Goal: Task Accomplishment & Management: Use online tool/utility

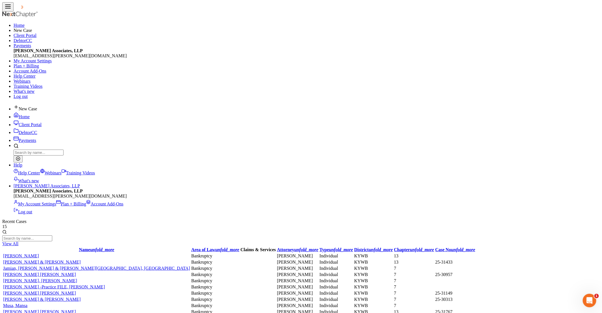
click at [52, 235] on input "search" at bounding box center [27, 238] width 50 height 6
type input "[PERSON_NAME]"
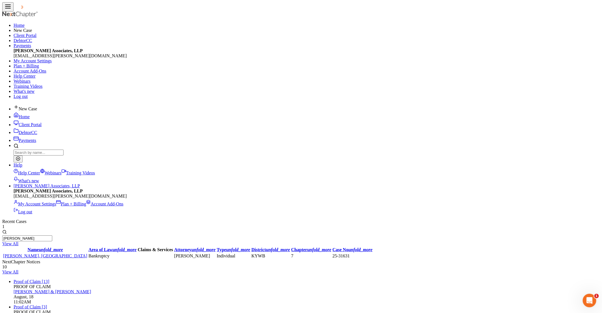
click at [38, 253] on link "[PERSON_NAME], [GEOGRAPHIC_DATA]" at bounding box center [45, 255] width 84 height 5
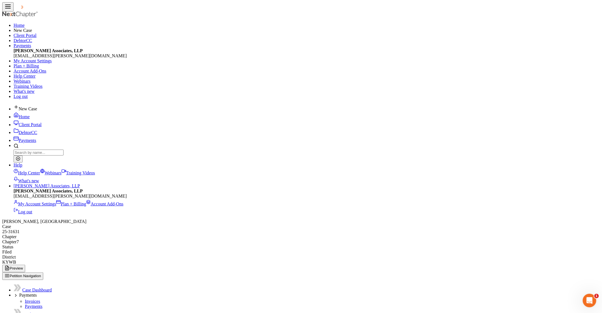
click at [30, 114] on link "Home" at bounding box center [22, 116] width 16 height 5
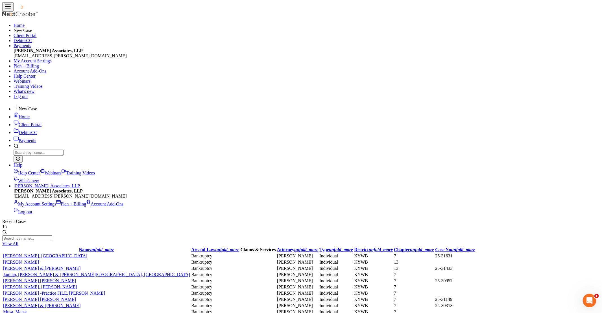
select select "Days"
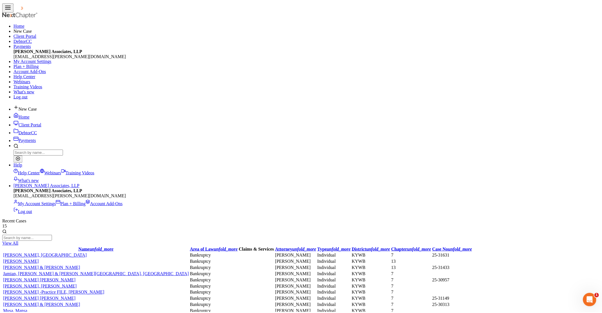
scroll to position [47, 0]
drag, startPoint x: 364, startPoint y: 189, endPoint x: 298, endPoint y: 189, distance: 66.6
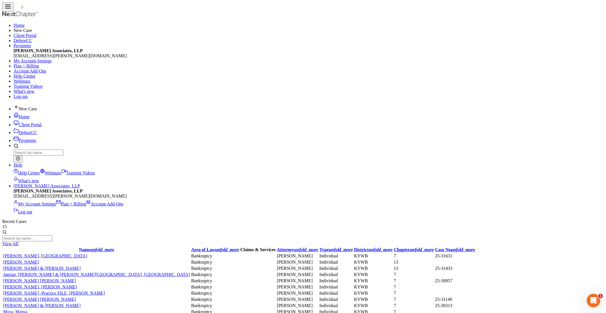
click at [52, 235] on input "search" at bounding box center [27, 238] width 50 height 6
type input "brother"
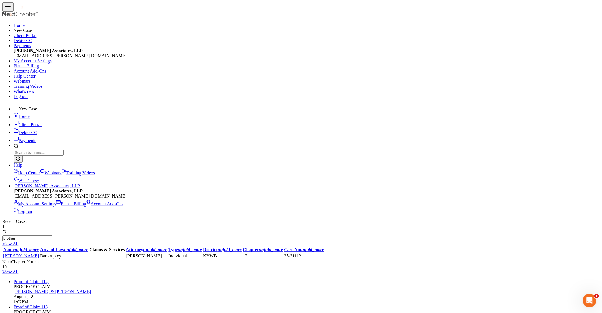
click at [38, 253] on link "[PERSON_NAME]" at bounding box center [21, 255] width 36 height 5
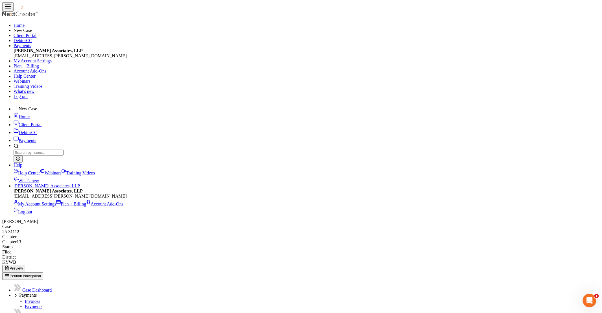
select select "59"
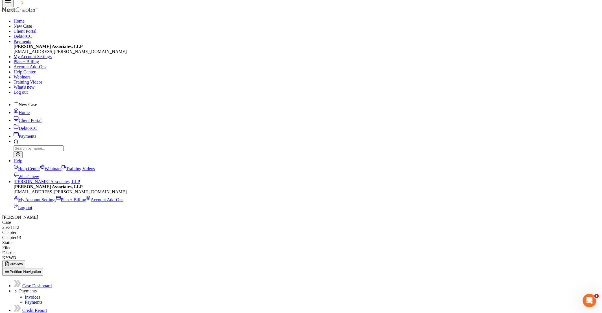
scroll to position [0, 0]
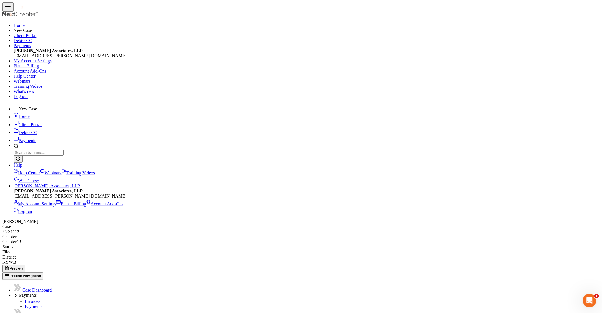
click at [30, 114] on link "Home" at bounding box center [22, 116] width 16 height 5
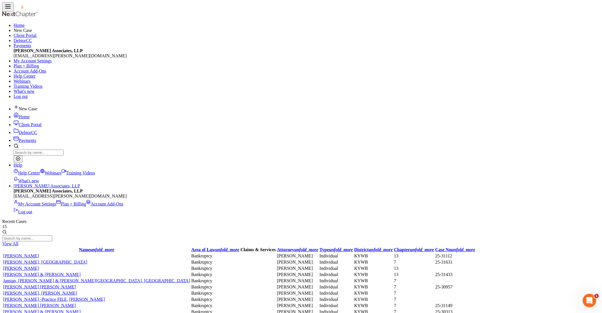
select select "Days"
click at [52, 235] on input "search" at bounding box center [27, 238] width 50 height 6
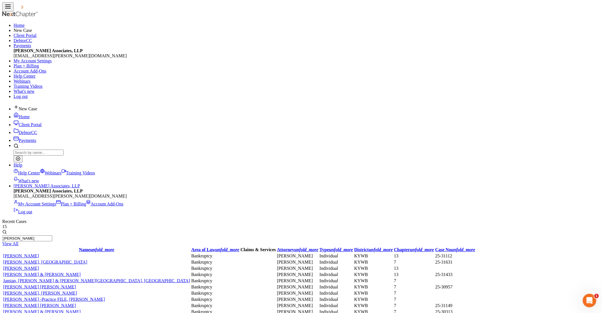
type input "[PERSON_NAME]"
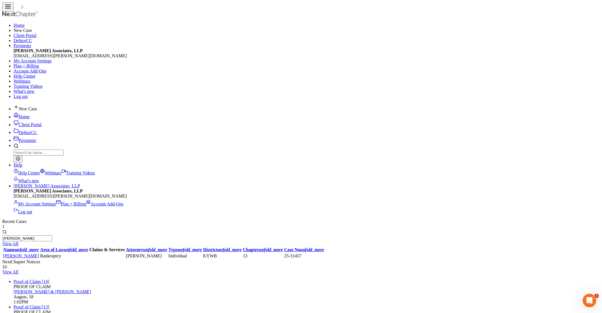
click at [29, 253] on link "[PERSON_NAME]" at bounding box center [21, 255] width 36 height 5
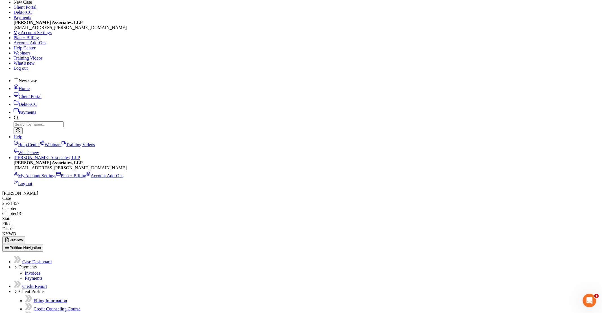
select select "59"
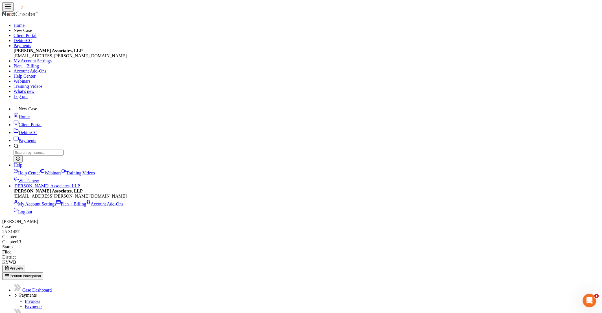
click at [30, 114] on link "Home" at bounding box center [22, 116] width 16 height 5
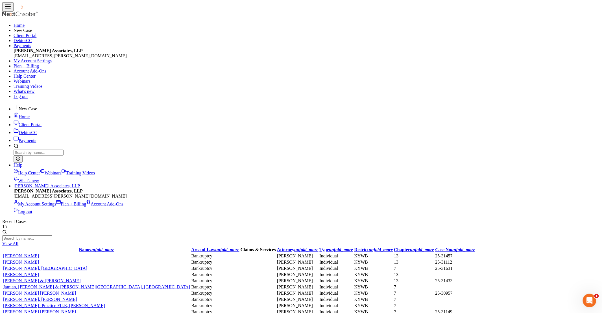
drag, startPoint x: 303, startPoint y: 34, endPoint x: 306, endPoint y: 35, distance: 3.1
click at [52, 235] on input "search" at bounding box center [27, 238] width 50 height 6
type input "[PERSON_NAME]"
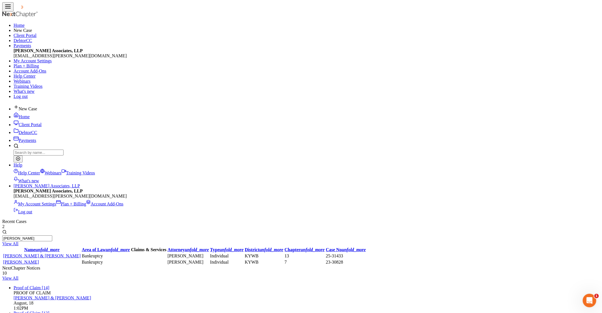
click at [40, 253] on link "[PERSON_NAME] & [PERSON_NAME]" at bounding box center [42, 255] width 78 height 5
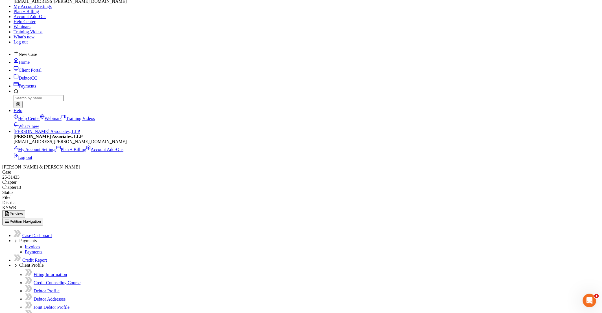
select select "59"
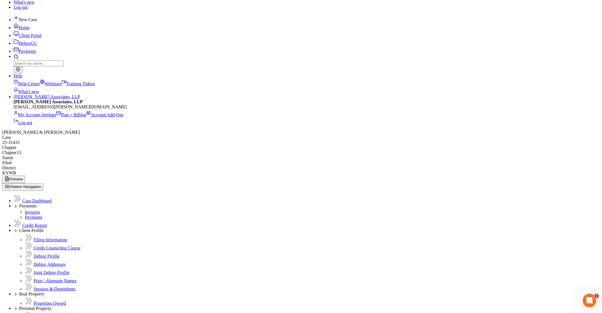
scroll to position [113, 0]
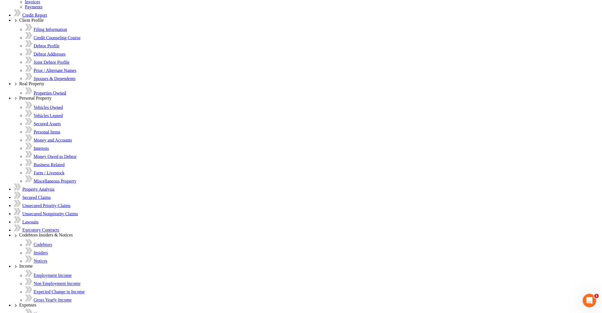
scroll to position [311, 0]
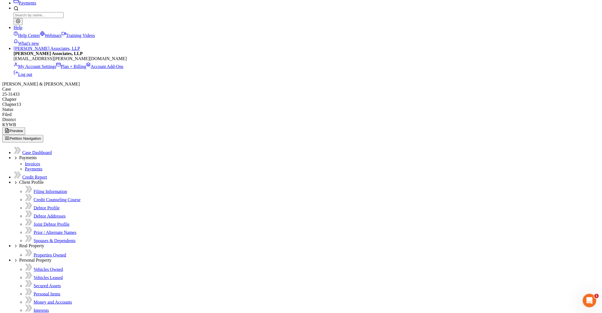
scroll to position [113, 0]
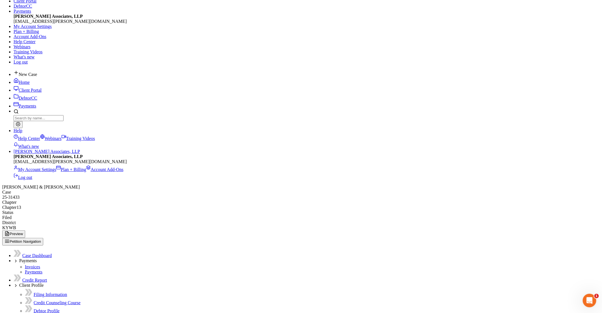
scroll to position [0, 0]
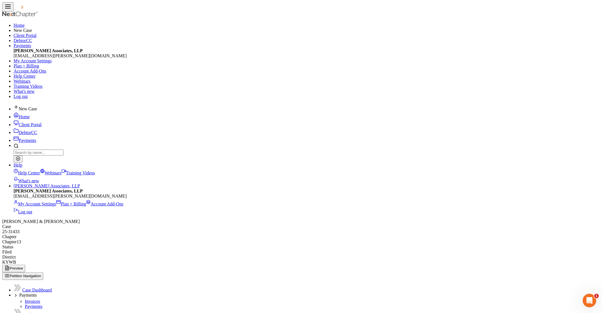
click at [30, 114] on link "Home" at bounding box center [22, 116] width 16 height 5
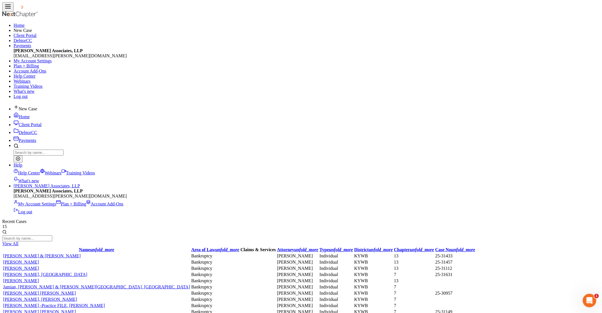
click at [27, 260] on link "[PERSON_NAME]" at bounding box center [21, 262] width 36 height 5
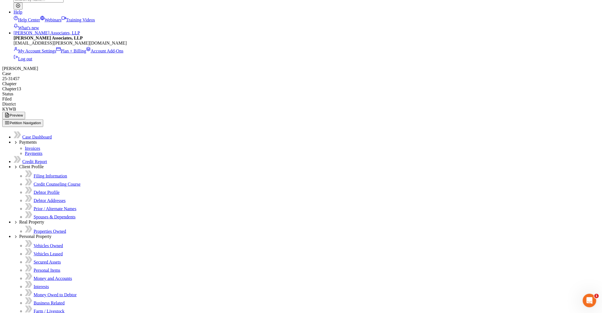
scroll to position [157, 0]
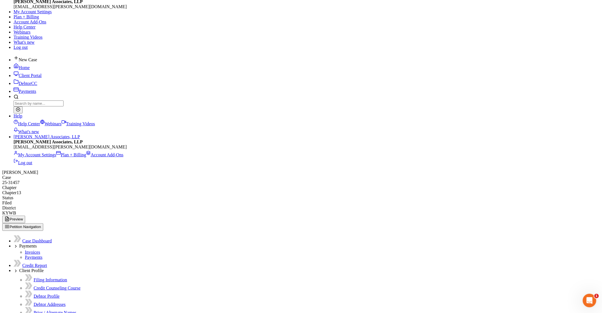
scroll to position [0, 0]
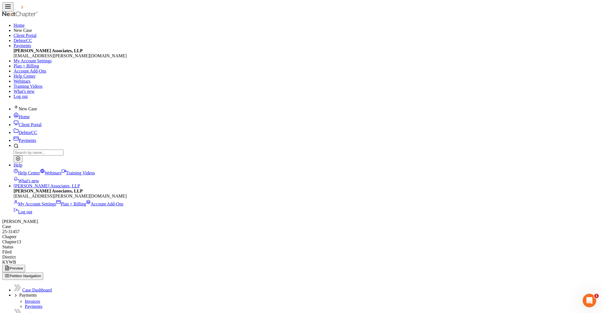
click at [30, 114] on link "Home" at bounding box center [22, 116] width 16 height 5
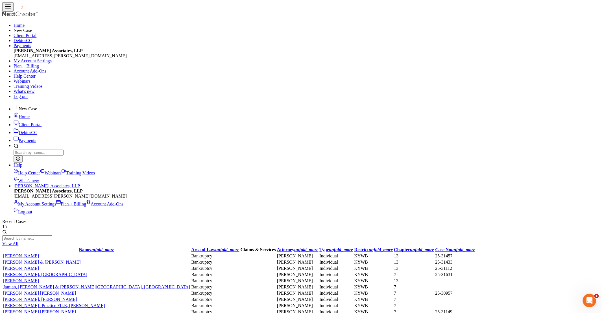
click at [33, 266] on link "[PERSON_NAME]" at bounding box center [21, 268] width 36 height 5
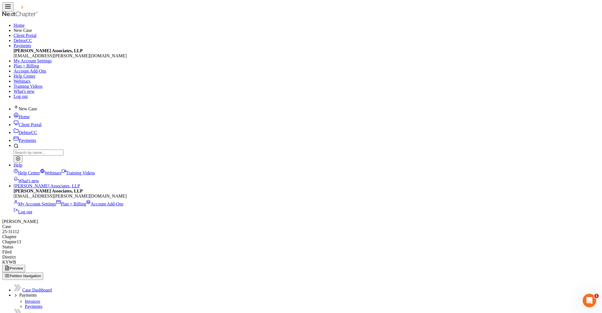
drag, startPoint x: 62, startPoint y: 288, endPoint x: 73, endPoint y: 283, distance: 12.1
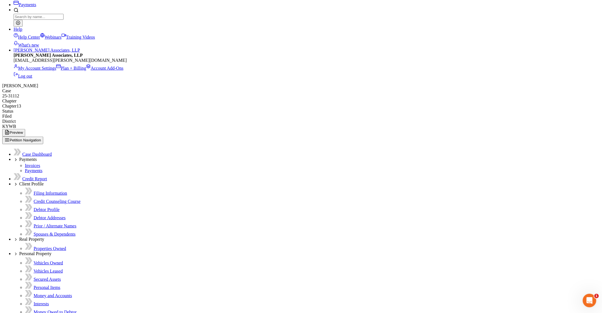
scroll to position [105, 0]
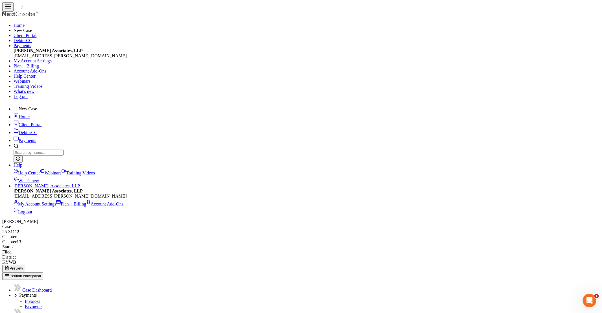
select select "59"
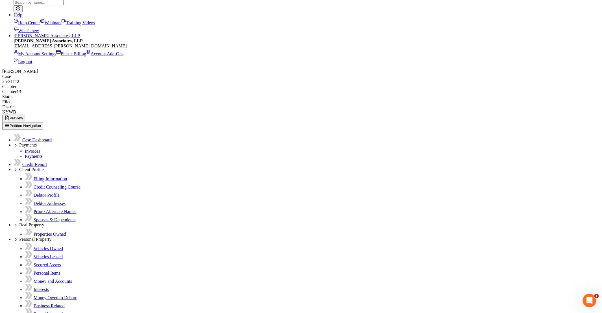
scroll to position [85, 0]
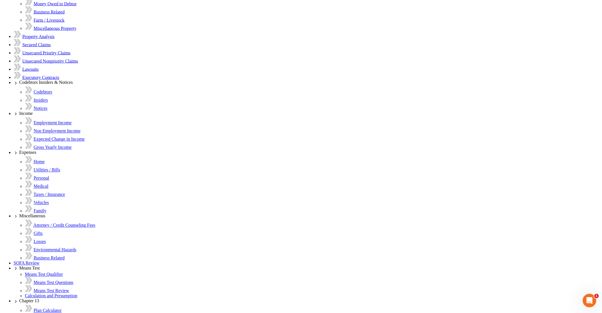
scroll to position [444, 0]
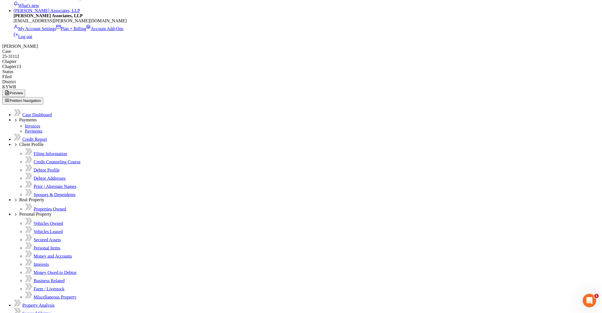
scroll to position [105, 0]
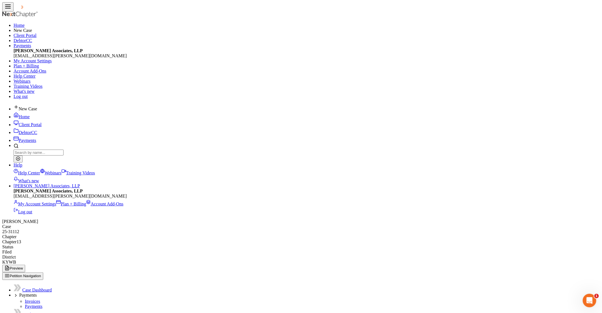
select select "59"
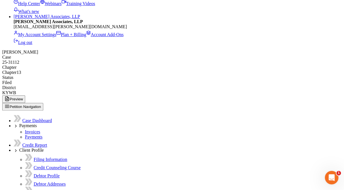
scroll to position [102, 0]
